Goal: Find specific page/section: Find specific page/section

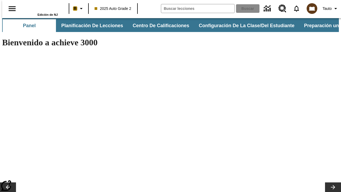
type input "-1"
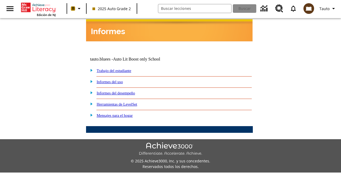
click at [120, 69] on link "Trabajo del estudiante" at bounding box center [114, 71] width 35 height 4
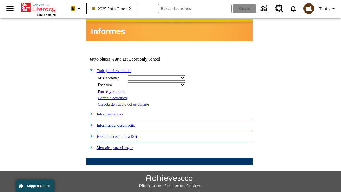
select select "/options/reports/?report_id=24&atype=14&section=2"
